Goal: Check status: Check status

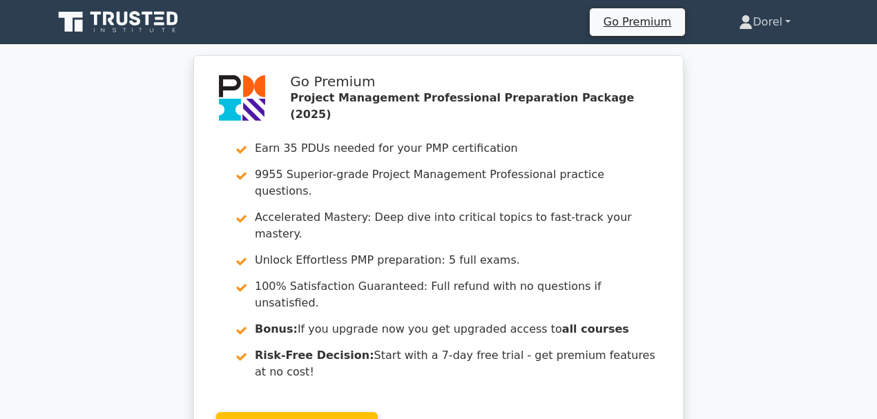
click at [774, 23] on link "Dorel" at bounding box center [765, 22] width 118 height 28
click at [786, 23] on link "Dorel" at bounding box center [765, 22] width 118 height 28
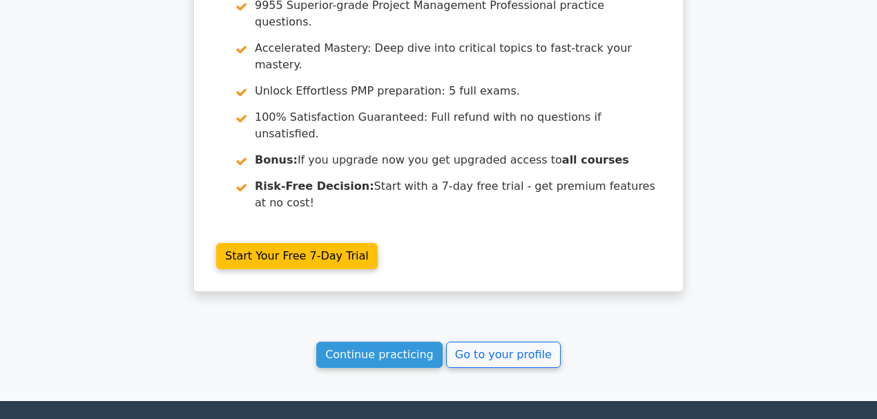
scroll to position [2518, 0]
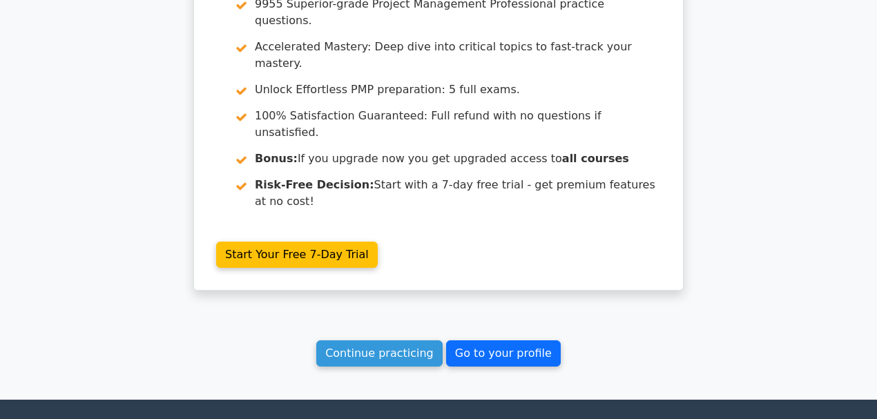
click at [466, 340] on link "Go to your profile" at bounding box center [503, 353] width 115 height 26
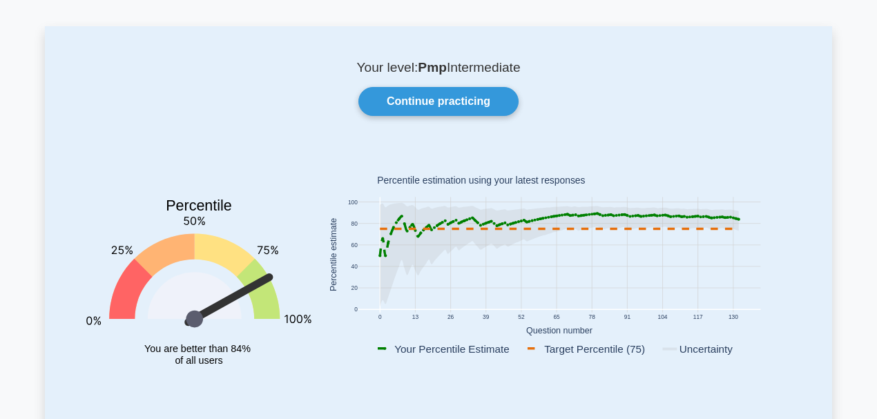
scroll to position [92, 0]
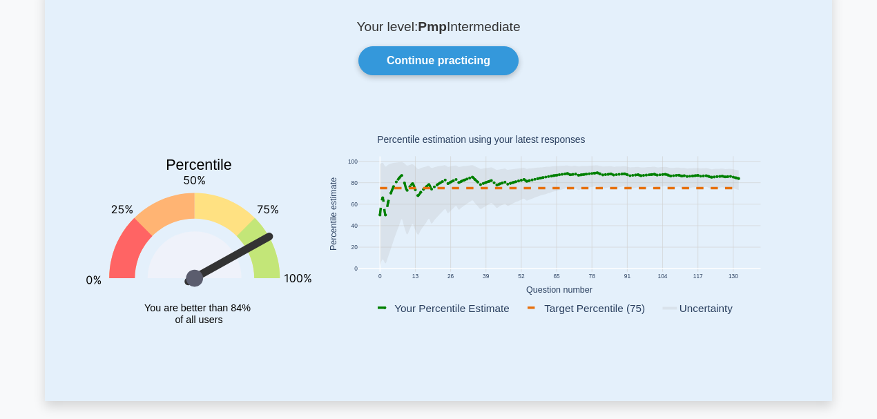
drag, startPoint x: 263, startPoint y: 239, endPoint x: 278, endPoint y: 278, distance: 41.9
click at [278, 278] on icon "Percentile You are better than 84% of all users" at bounding box center [198, 229] width 225 height 243
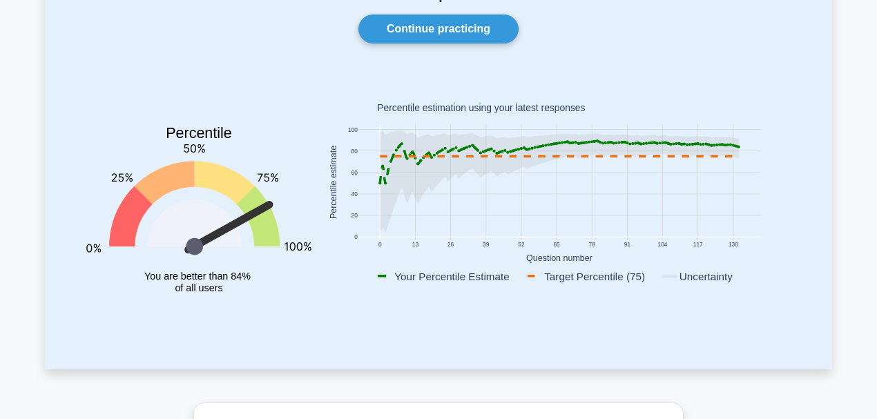
scroll to position [138, 0]
